Goal: Complete application form

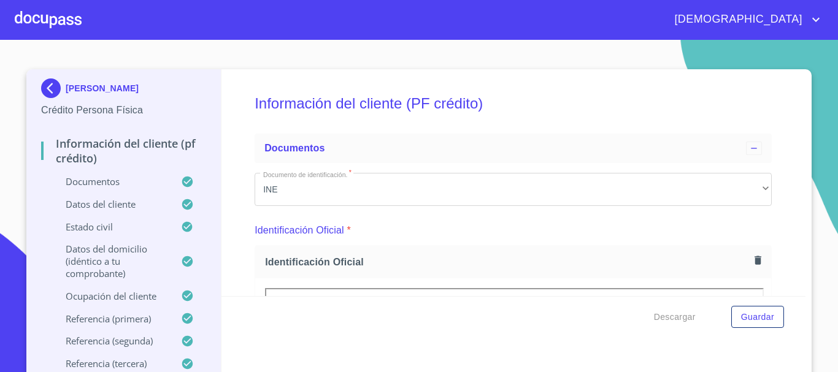
click at [66, 20] on div at bounding box center [48, 19] width 67 height 39
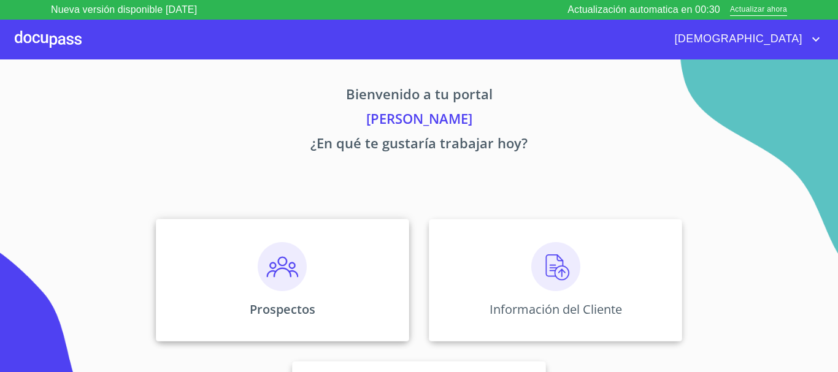
click at [287, 259] on img at bounding box center [282, 266] width 49 height 49
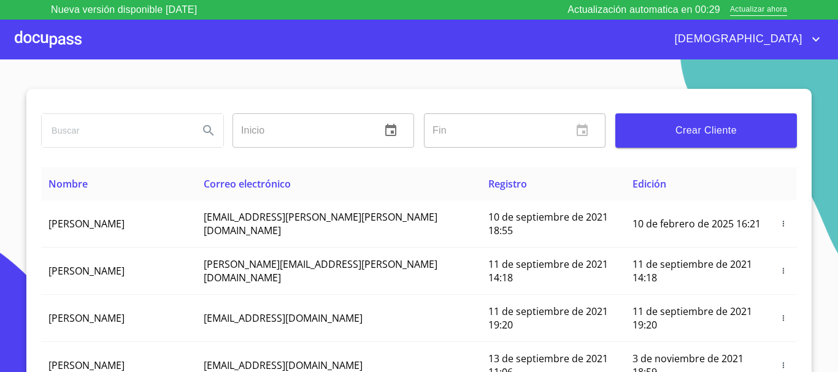
click at [737, 125] on span "Crear Cliente" at bounding box center [706, 130] width 162 height 17
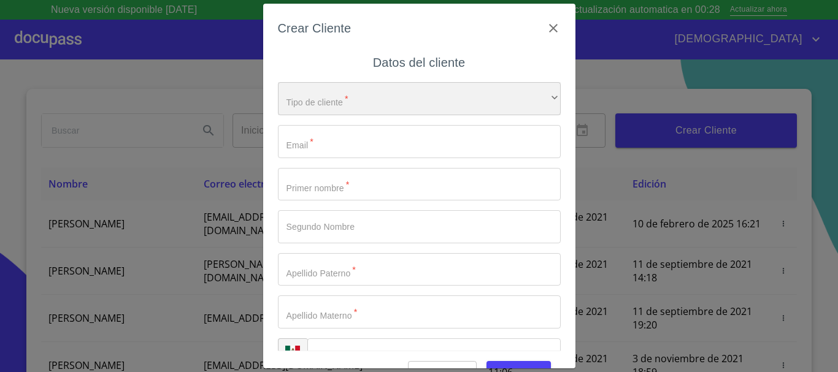
click at [325, 107] on div "​" at bounding box center [419, 98] width 283 height 33
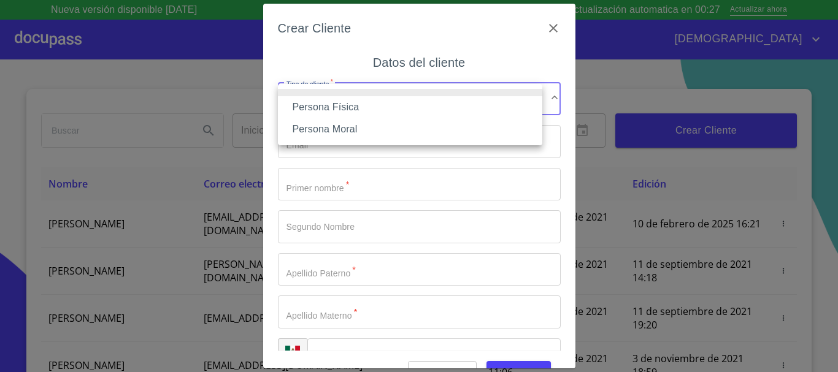
click at [331, 109] on li "Persona Física" at bounding box center [410, 107] width 264 height 22
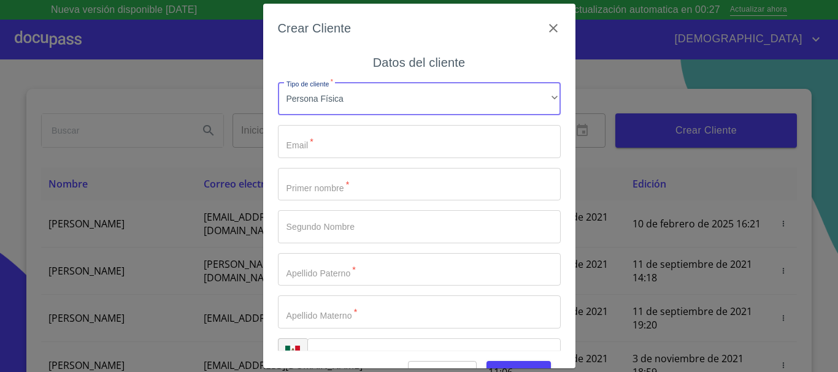
click at [340, 142] on input "Tipo de cliente   *" at bounding box center [419, 141] width 283 height 33
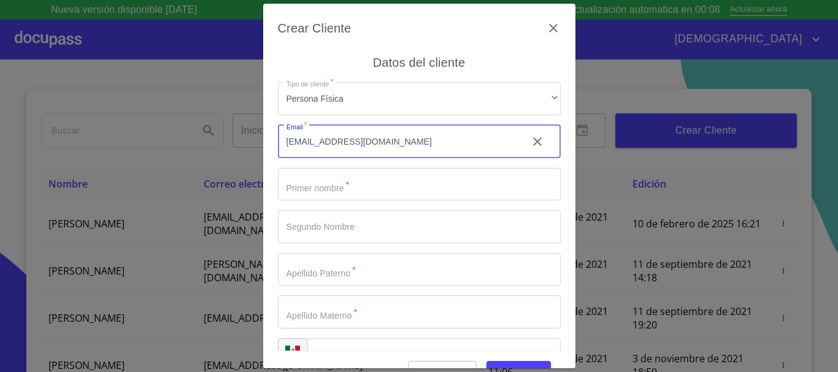
type input "[EMAIL_ADDRESS][DOMAIN_NAME]"
click at [348, 191] on input "Tipo de cliente   *" at bounding box center [419, 184] width 283 height 33
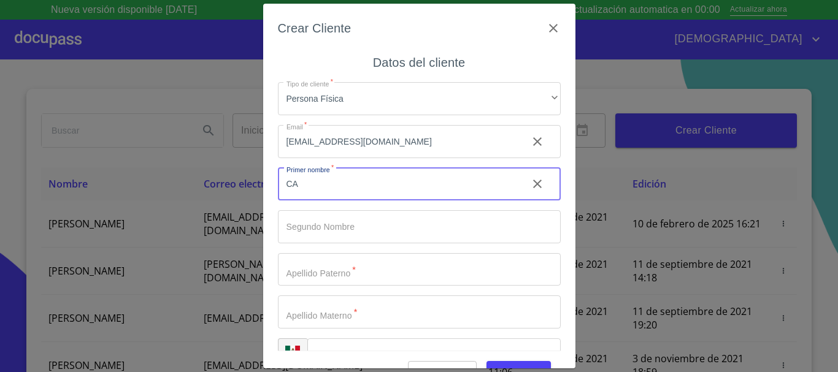
type input "CAR"
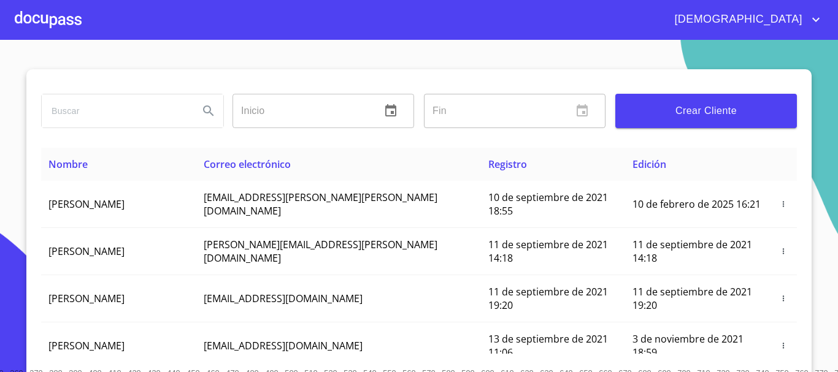
click at [629, 96] on button "Crear Cliente" at bounding box center [706, 111] width 182 height 34
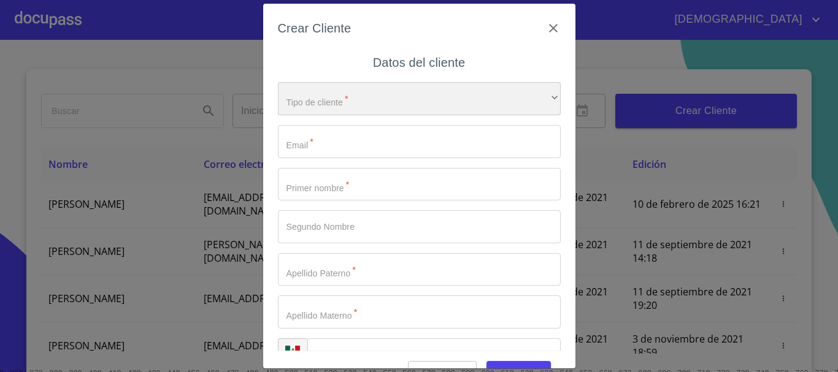
click at [350, 109] on div "​" at bounding box center [419, 98] width 283 height 33
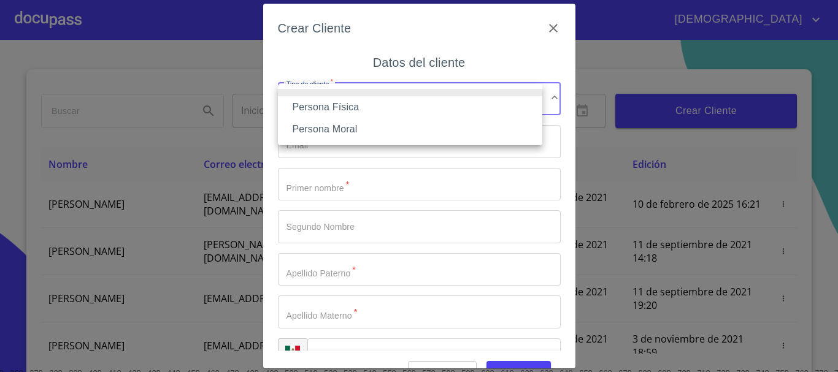
click at [342, 111] on li "Persona Física" at bounding box center [410, 107] width 264 height 22
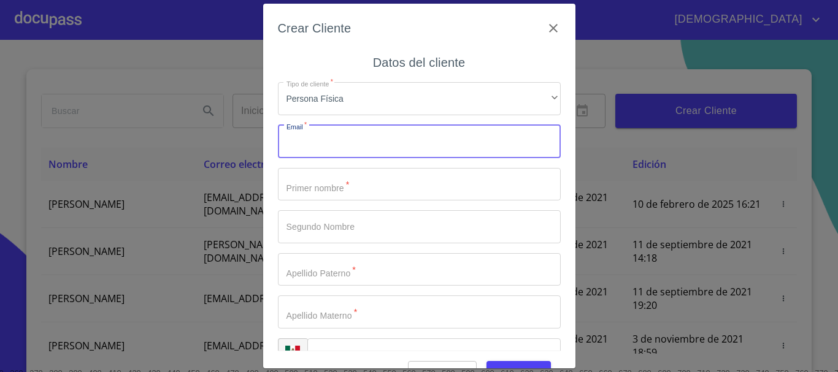
click at [359, 148] on input "Tipo de cliente   *" at bounding box center [419, 141] width 283 height 33
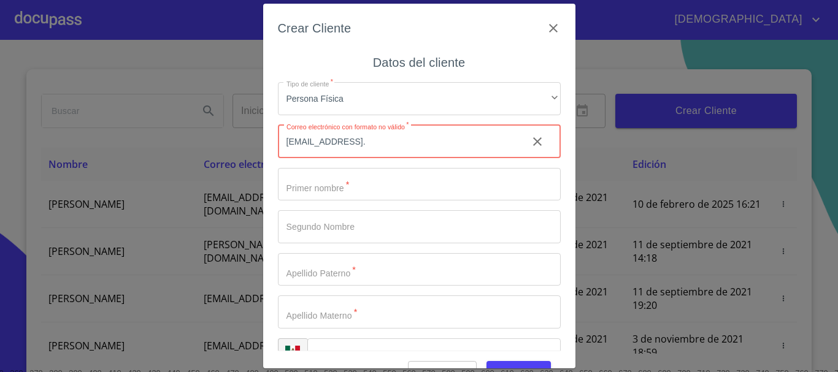
click at [410, 142] on input "[EMAIL_ADDRESS]." at bounding box center [398, 141] width 240 height 33
type input "[EMAIL_ADDRESS][DOMAIN_NAME]"
click at [348, 182] on input "Tipo de cliente   *" at bounding box center [419, 184] width 283 height 33
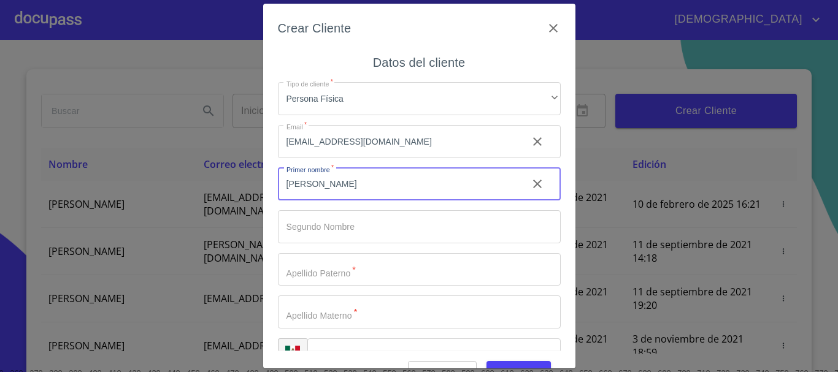
type input "CARLOS"
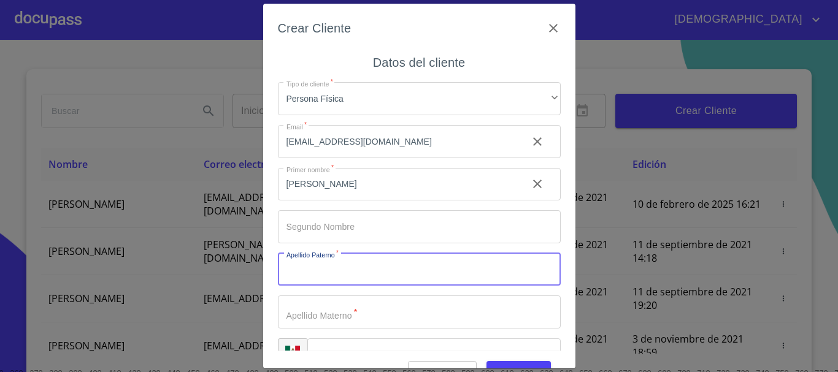
click at [365, 262] on input "Tipo de cliente   *" at bounding box center [419, 269] width 283 height 33
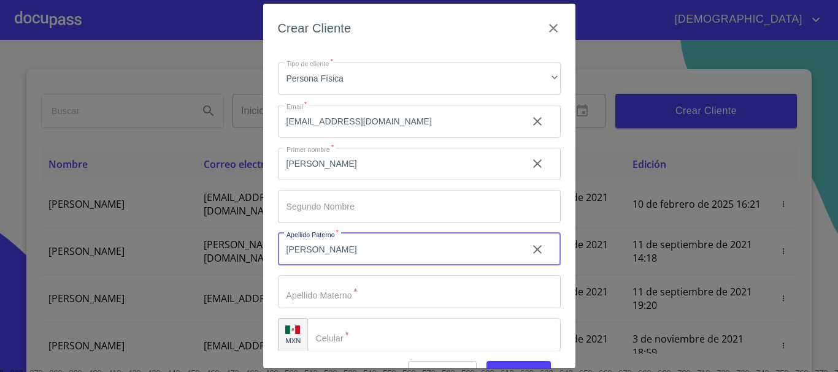
scroll to position [31, 0]
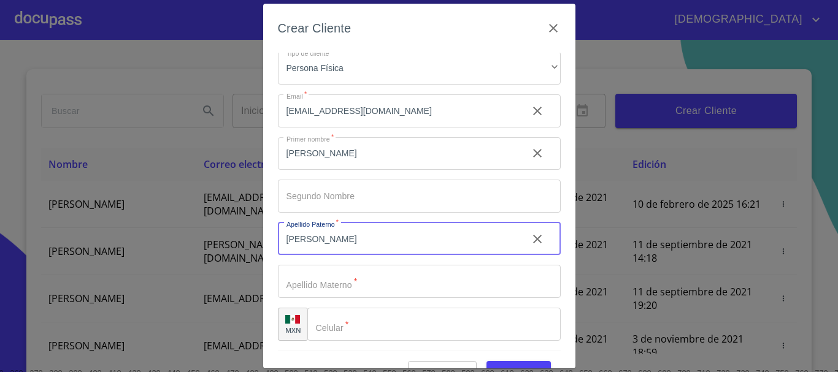
type input "SERRANO"
click at [368, 278] on input "Tipo de cliente   *" at bounding box center [419, 281] width 283 height 33
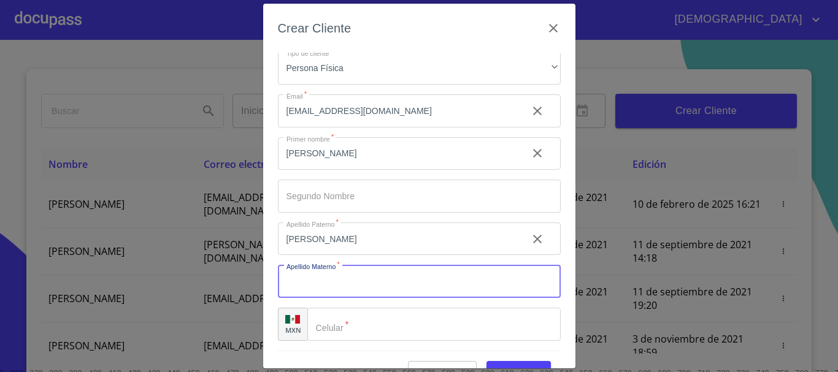
click at [370, 322] on input "Tipo de cliente   *" at bounding box center [433, 324] width 253 height 33
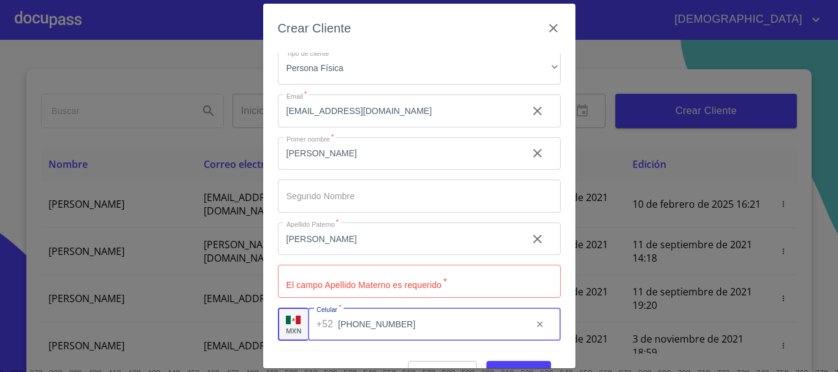
type input "(33)12405324"
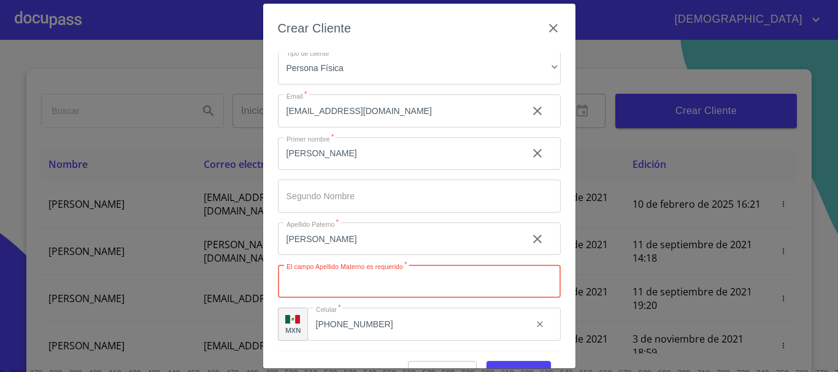
drag, startPoint x: 336, startPoint y: 286, endPoint x: 330, endPoint y: 275, distance: 13.2
click at [337, 286] on input "Tipo de cliente   *" at bounding box center [419, 281] width 283 height 33
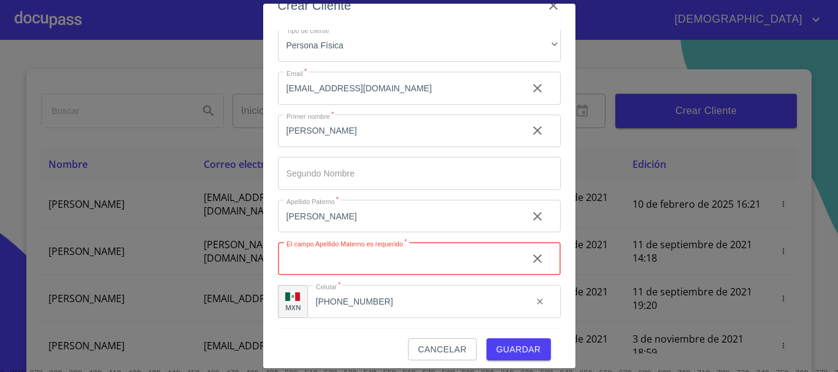
scroll to position [29, 0]
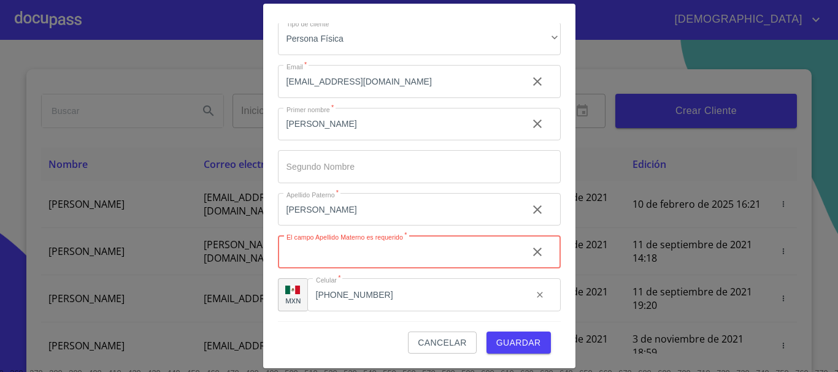
click at [523, 342] on span "Guardar" at bounding box center [518, 343] width 45 height 15
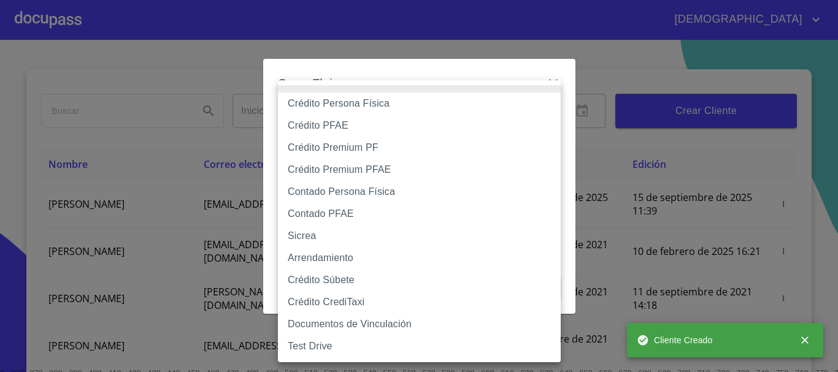
click at [377, 131] on body "Jesus Inicio ​ Fin ​ Crear Cliente Nombre Correo electrónico Registro Edición C…" at bounding box center [419, 186] width 838 height 372
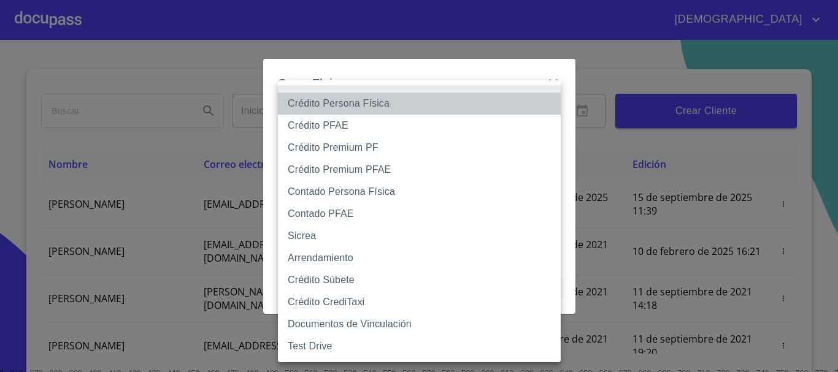
click at [388, 107] on li "Crédito Persona Física" at bounding box center [419, 104] width 283 height 22
type input "6009fb3c7d1714eb8809aa97"
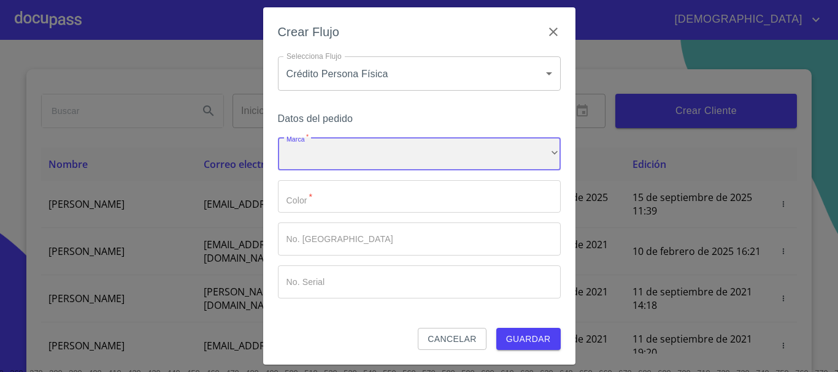
click at [343, 161] on div "​" at bounding box center [419, 153] width 283 height 33
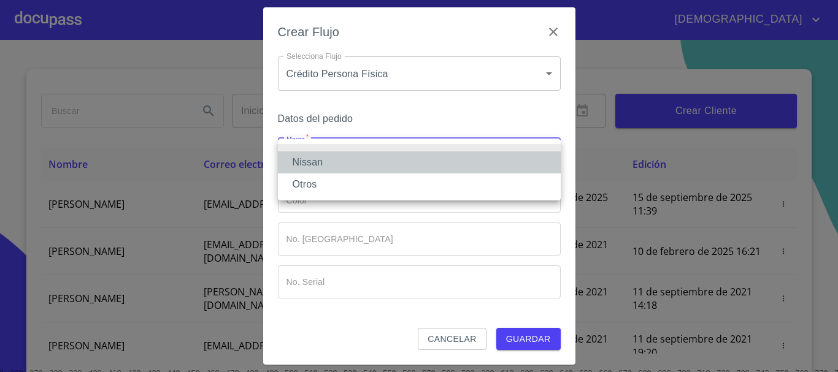
click at [340, 154] on li "Nissan" at bounding box center [419, 163] width 283 height 22
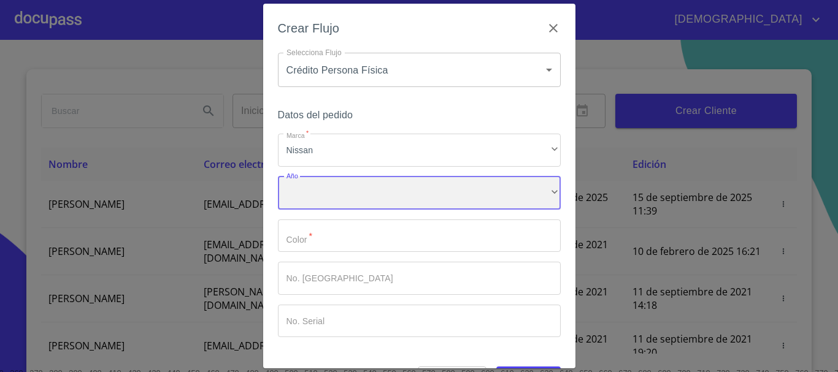
click at [340, 199] on div "​" at bounding box center [419, 193] width 283 height 33
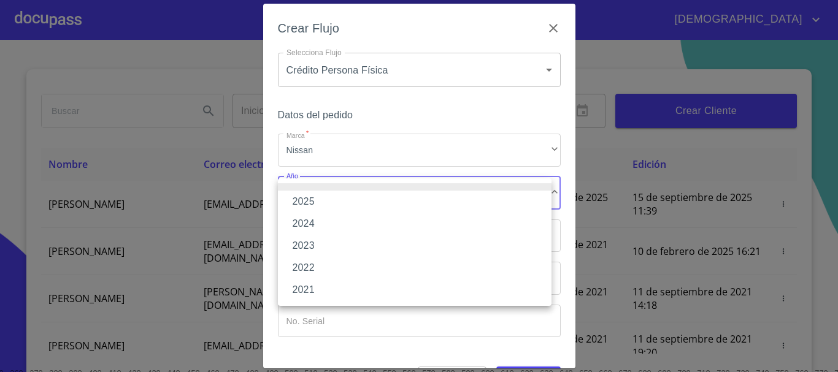
click at [334, 202] on li "2025" at bounding box center [415, 202] width 274 height 22
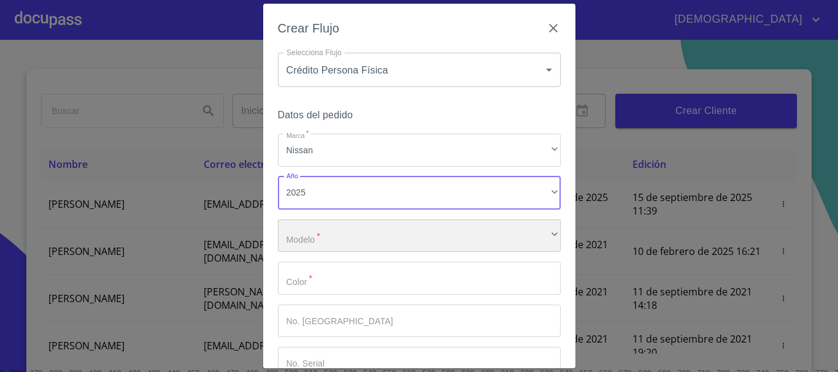
click at [338, 234] on div "​" at bounding box center [419, 236] width 283 height 33
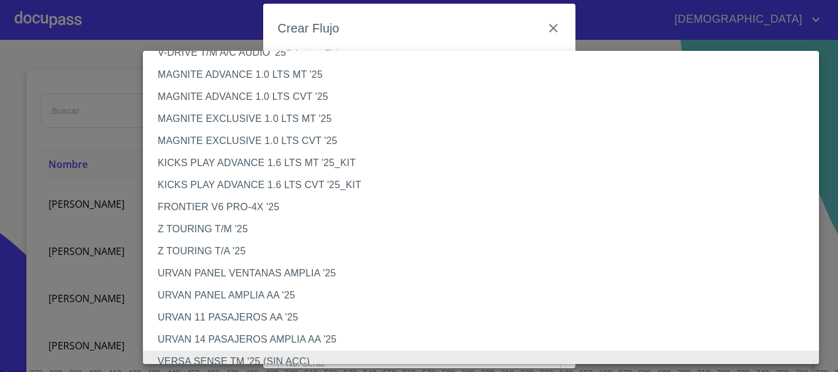
scroll to position [185, 0]
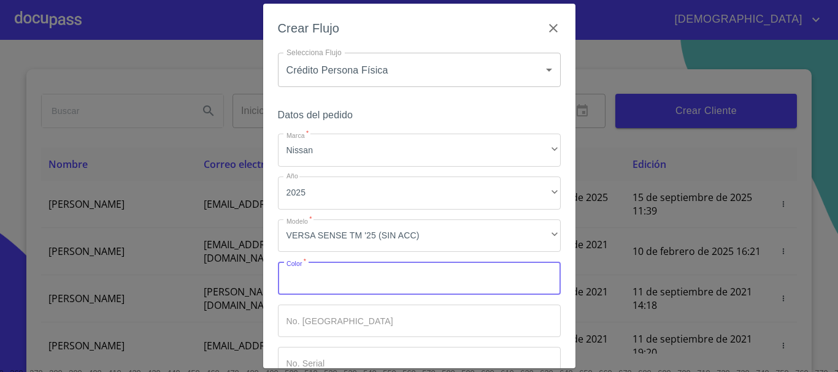
click at [358, 289] on input "Marca   *" at bounding box center [419, 278] width 283 height 33
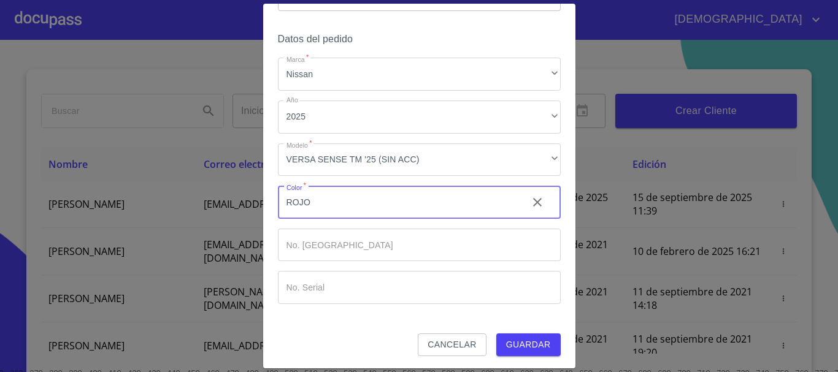
scroll to position [79, 0]
type input "ROJO"
click at [535, 340] on span "Guardar" at bounding box center [528, 342] width 45 height 15
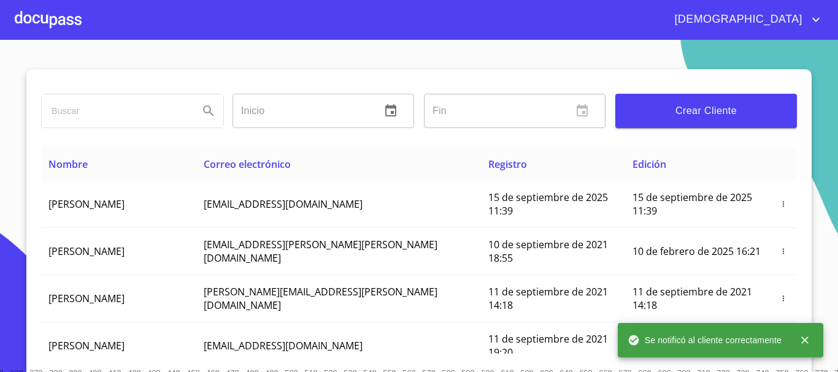
click at [71, 26] on div at bounding box center [48, 19] width 67 height 39
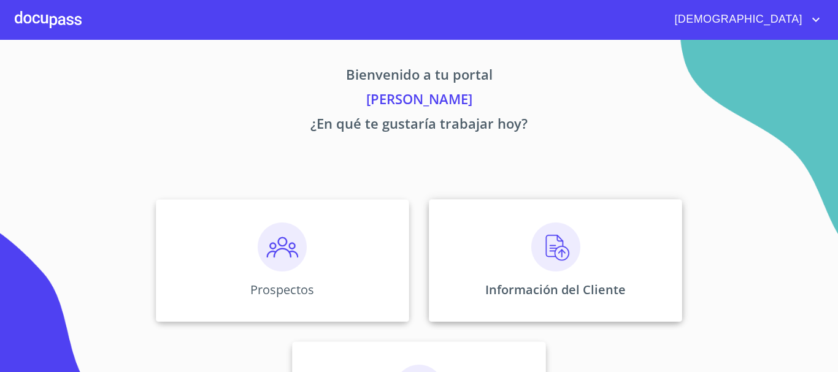
click at [524, 262] on div "Información del Cliente" at bounding box center [555, 260] width 253 height 123
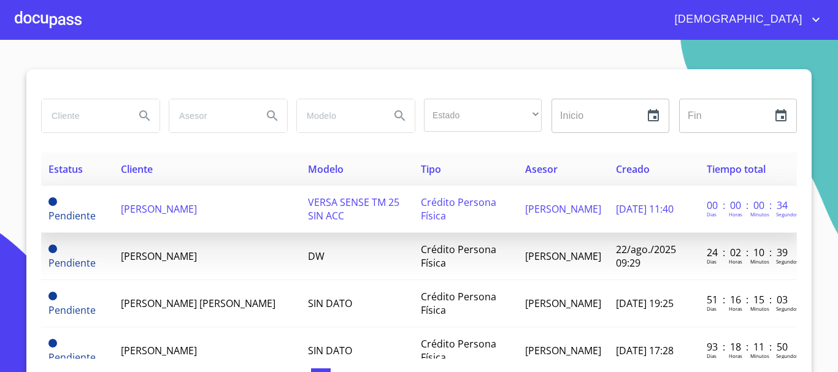
click at [161, 214] on span "CARLOS SERRANO" at bounding box center [159, 208] width 76 height 13
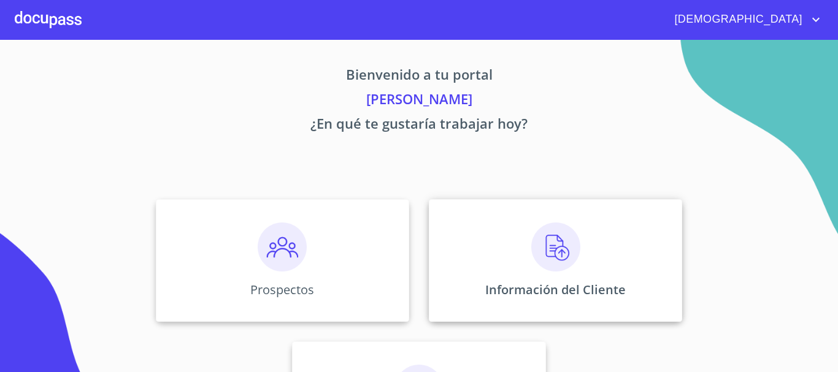
click at [537, 239] on img at bounding box center [555, 247] width 49 height 49
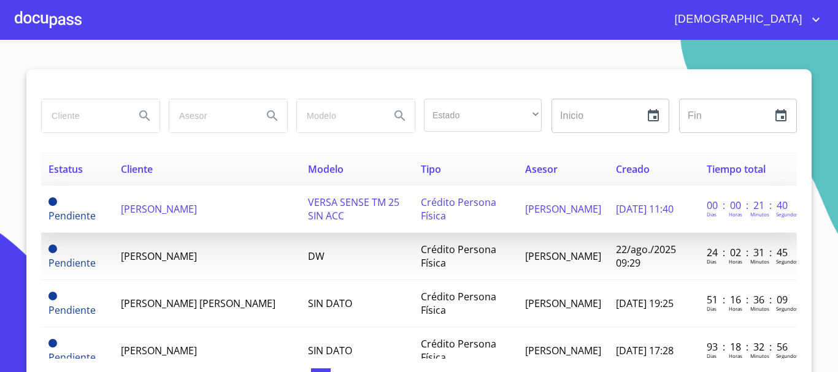
click at [165, 201] on td "CARLOS SERRANO" at bounding box center [206, 209] width 187 height 47
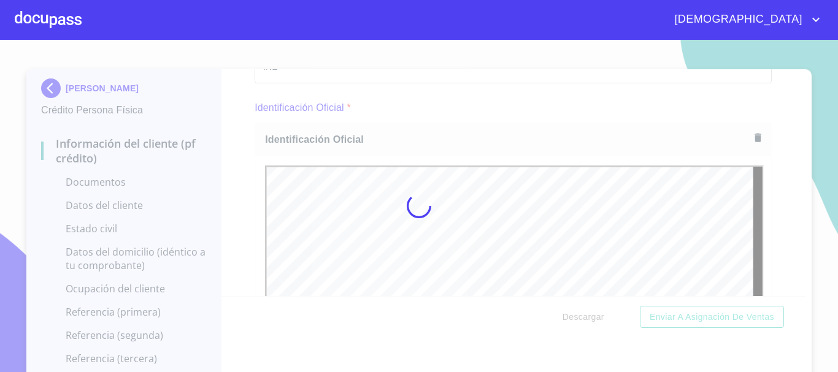
click at [777, 185] on div at bounding box center [419, 206] width 838 height 332
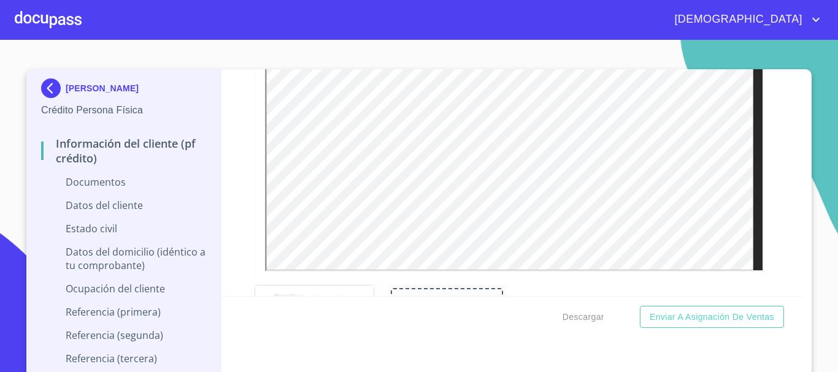
scroll to position [368, 0]
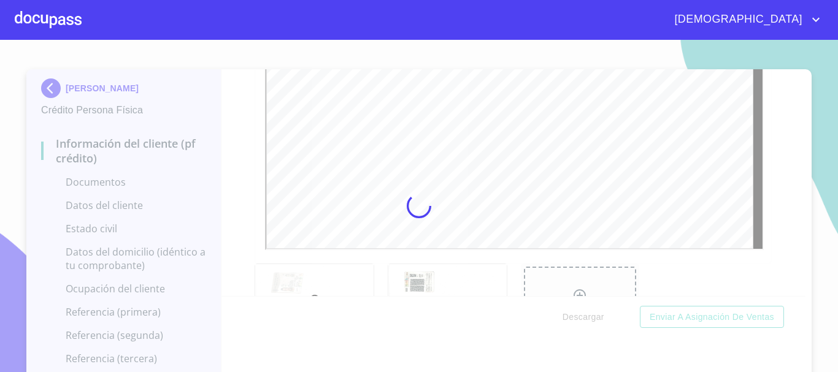
click at [764, 236] on div at bounding box center [419, 206] width 838 height 332
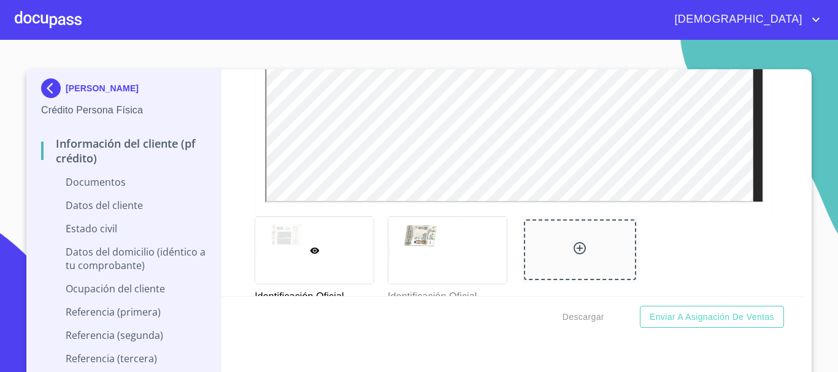
scroll to position [613, 0]
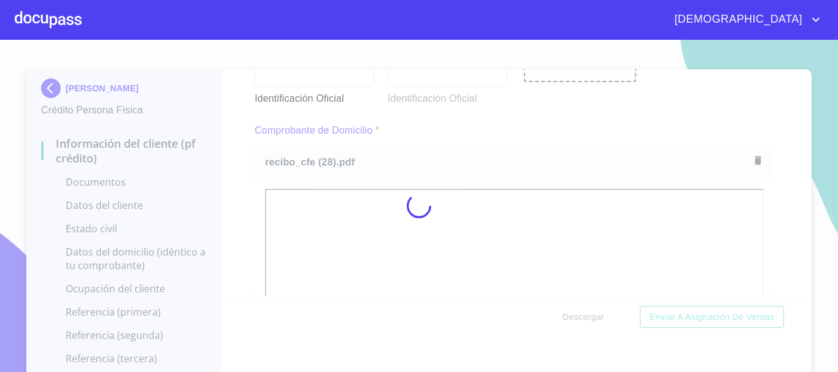
click at [783, 241] on div at bounding box center [419, 206] width 838 height 332
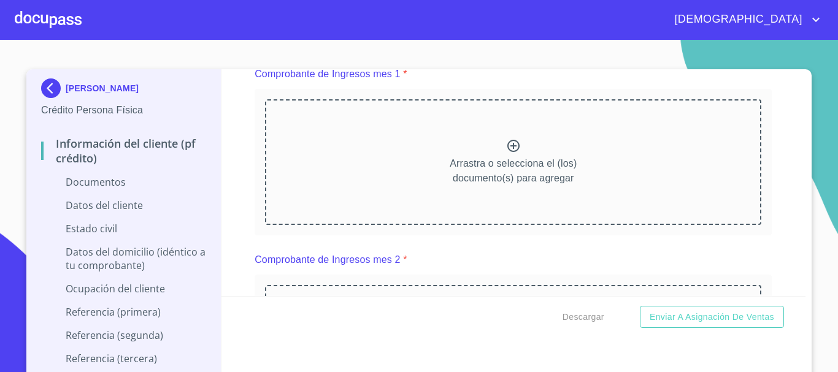
scroll to position [1227, 0]
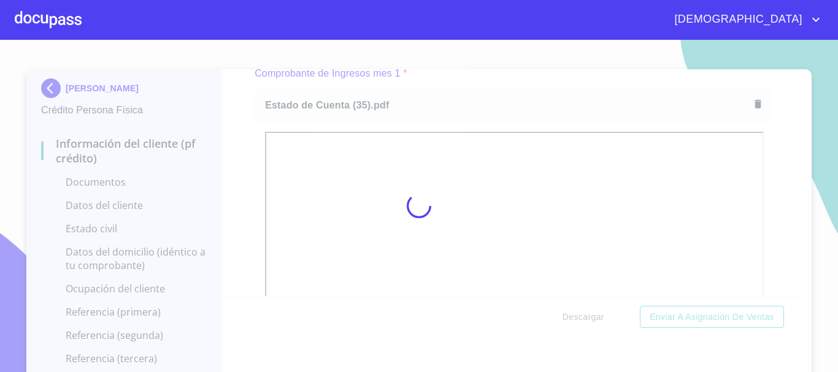
click at [787, 275] on div at bounding box center [419, 206] width 838 height 332
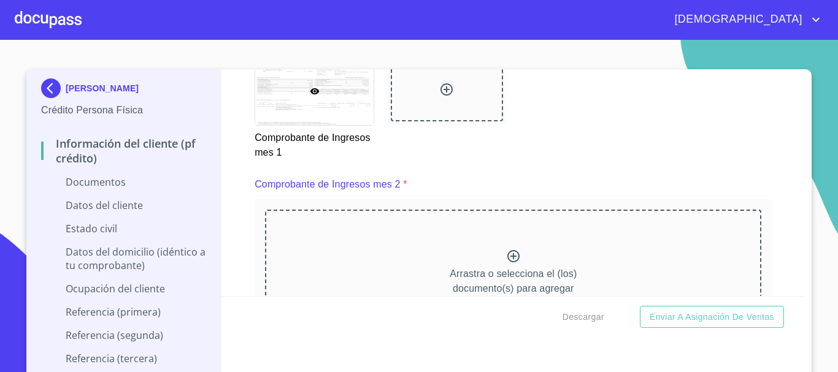
scroll to position [1656, 0]
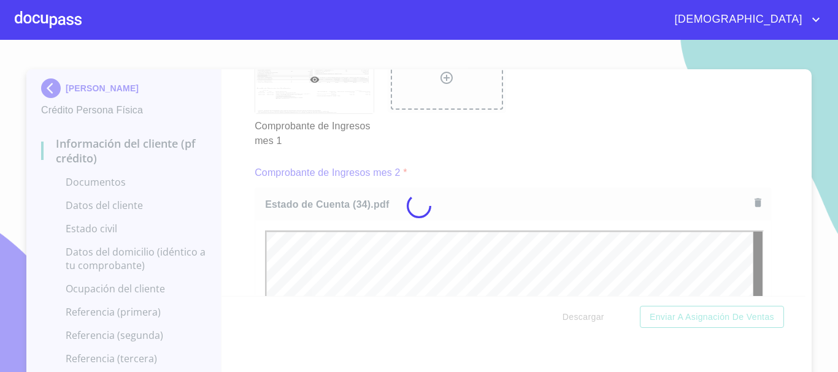
drag, startPoint x: 786, startPoint y: 272, endPoint x: 781, endPoint y: 269, distance: 6.3
click at [785, 272] on div at bounding box center [419, 206] width 838 height 332
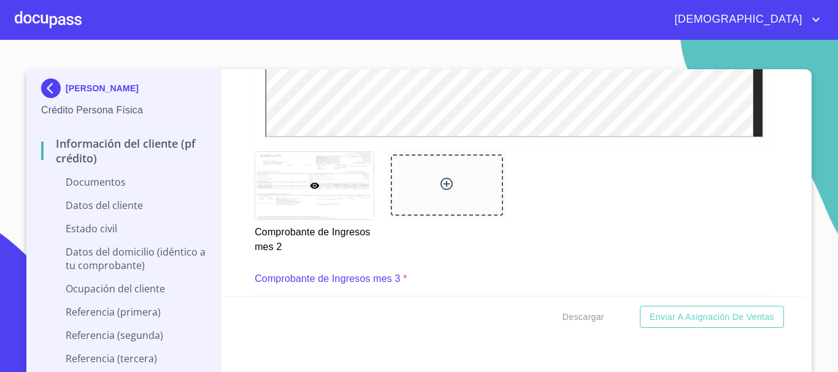
scroll to position [2269, 0]
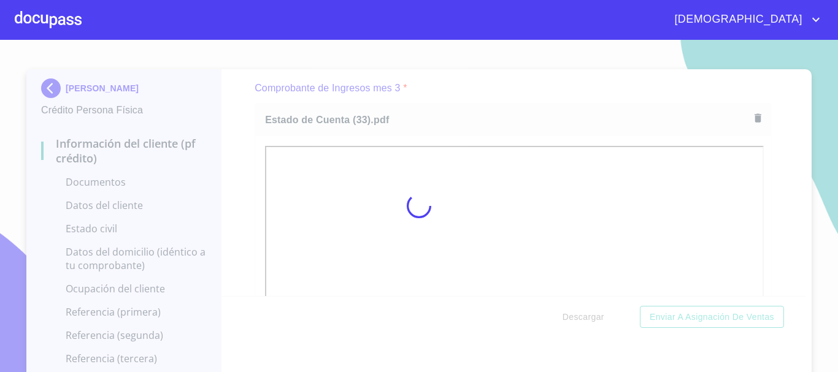
click at [797, 309] on div at bounding box center [419, 206] width 838 height 332
